Goal: Information Seeking & Learning: Learn about a topic

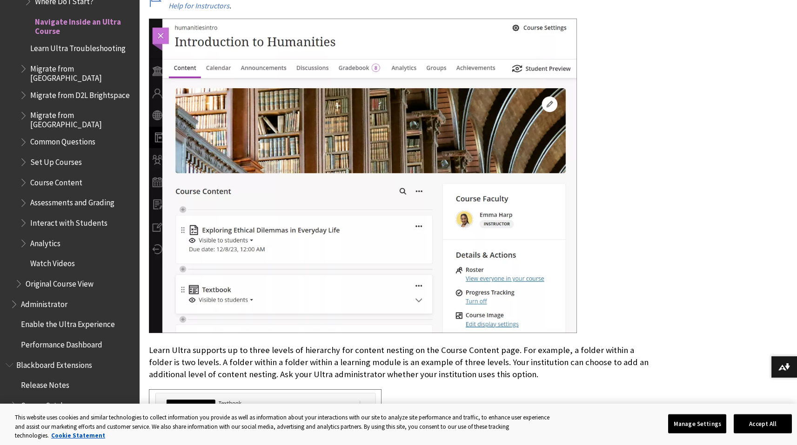
scroll to position [563, 0]
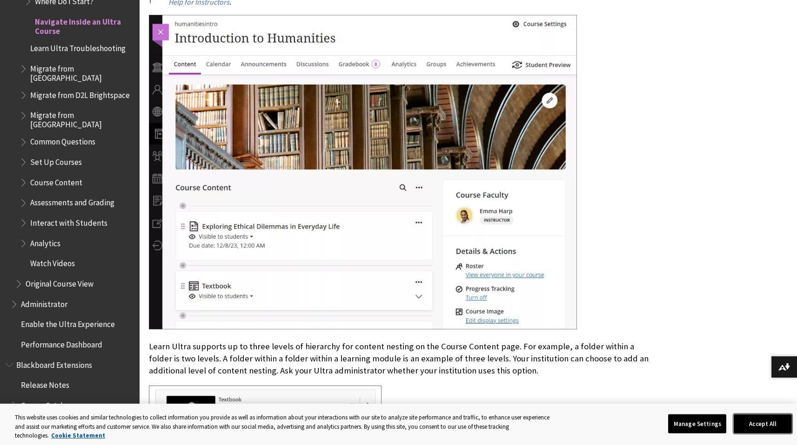
click at [757, 422] on button "Accept All" at bounding box center [762, 424] width 58 height 20
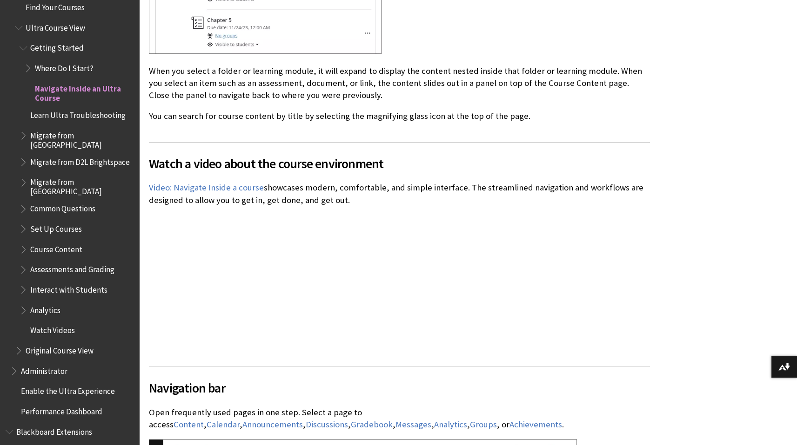
scroll to position [1109, 0]
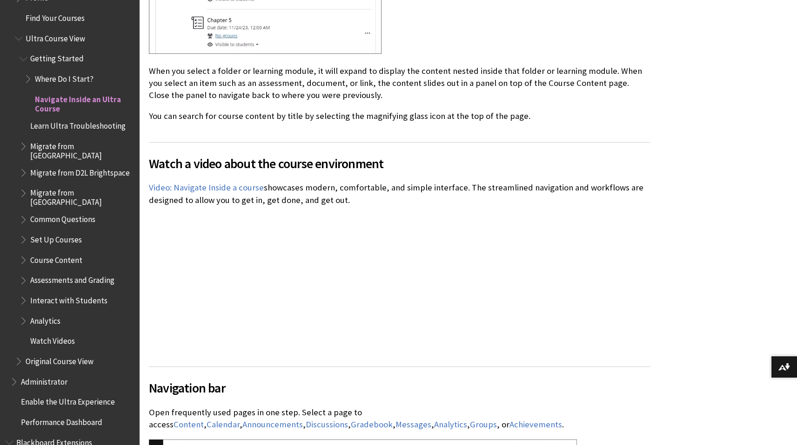
click at [24, 315] on span "Book outline for Blackboard Learn Help" at bounding box center [25, 319] width 10 height 12
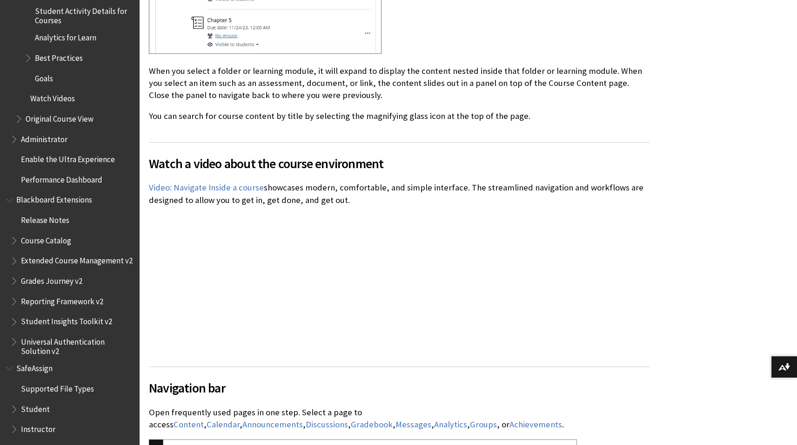
scroll to position [1547, 0]
click at [13, 281] on span "Book outline for Blackboard Extensions" at bounding box center [15, 279] width 10 height 12
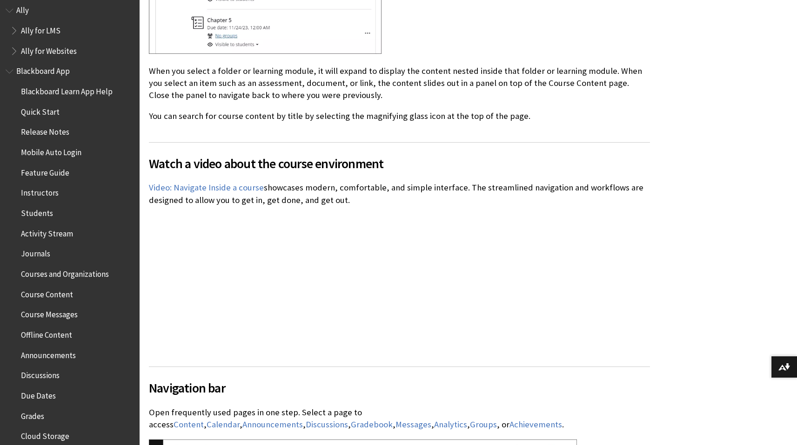
scroll to position [0, 0]
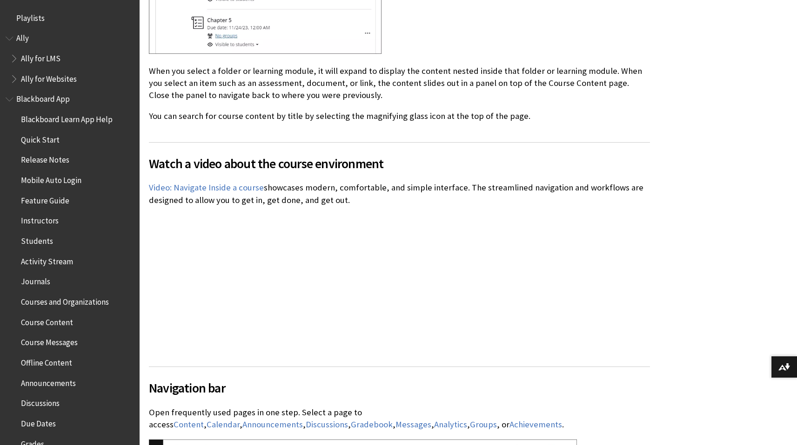
click at [533, 155] on span "Watch a video about the course environment" at bounding box center [399, 164] width 501 height 20
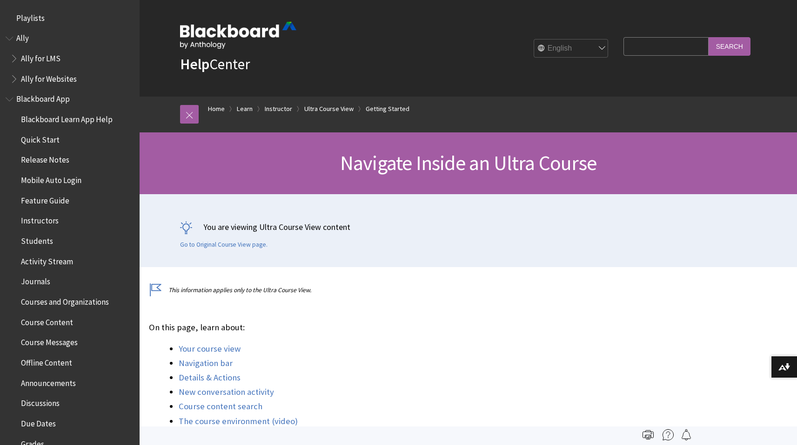
click at [645, 49] on input "Search Query" at bounding box center [665, 46] width 85 height 18
type input "column statistics"
click at [708, 37] on input "Search" at bounding box center [729, 46] width 42 height 18
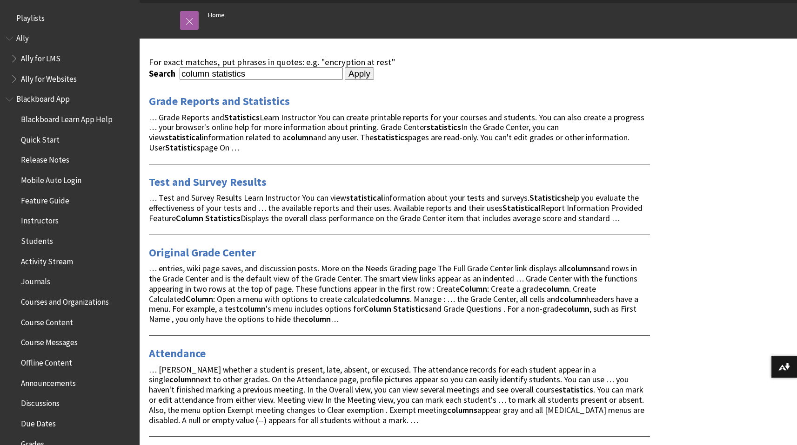
scroll to position [94, 0]
click at [230, 178] on link "Test and Survey Results" at bounding box center [208, 181] width 118 height 15
